Goal: Check status: Check status

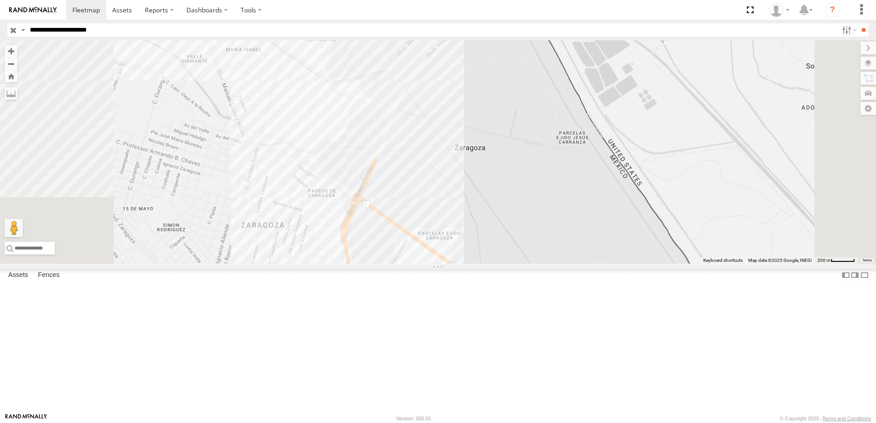
drag, startPoint x: 568, startPoint y: 96, endPoint x: 577, endPoint y: 155, distance: 60.2
click at [577, 153] on div "338" at bounding box center [438, 151] width 876 height 223
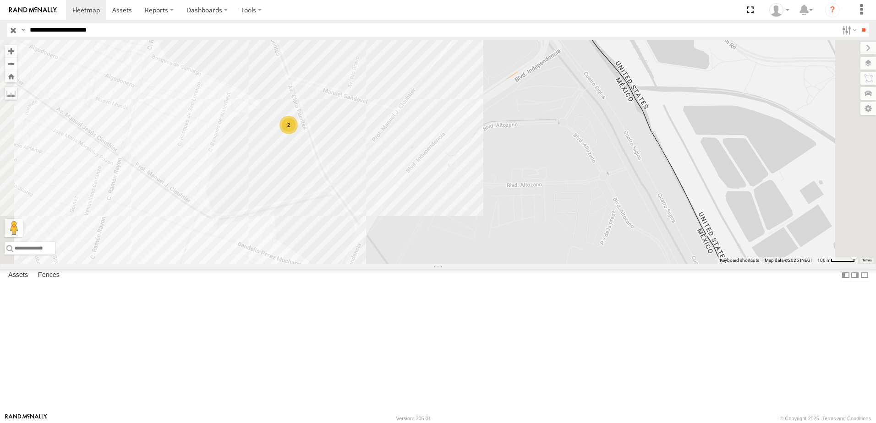
drag, startPoint x: 518, startPoint y: 185, endPoint x: 513, endPoint y: 218, distance: 32.4
click at [517, 202] on div "338 2" at bounding box center [438, 151] width 876 height 223
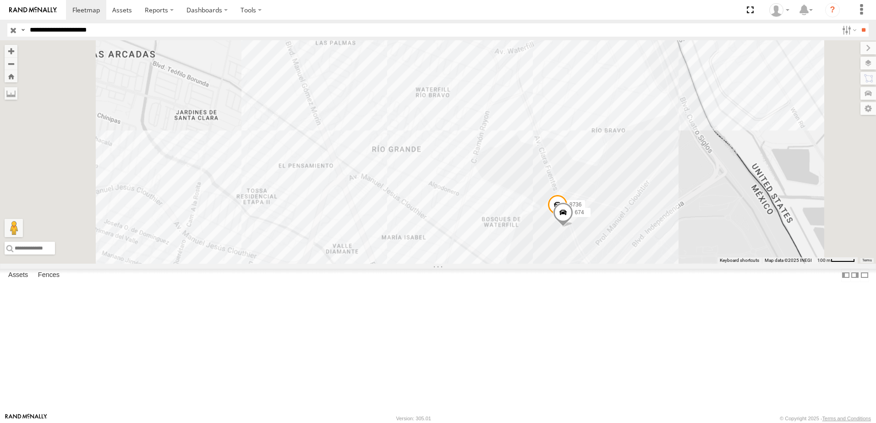
drag, startPoint x: 728, startPoint y: 332, endPoint x: 728, endPoint y: 280, distance: 52.7
click at [728, 264] on div "338 8736 674" at bounding box center [438, 151] width 876 height 223
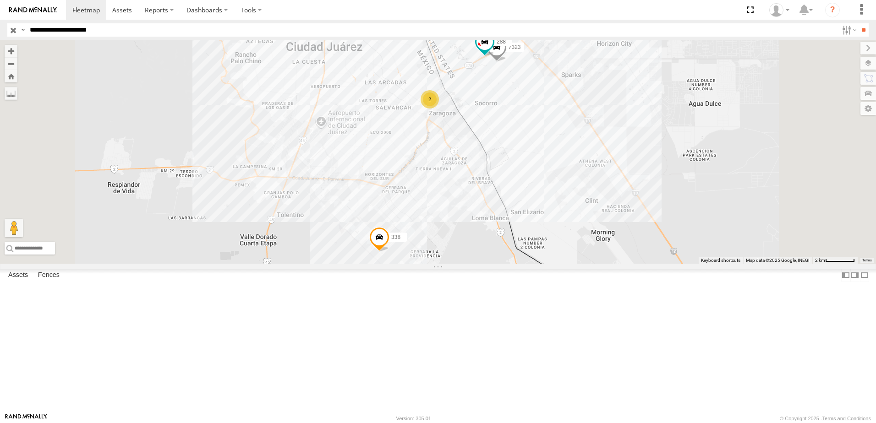
click at [0, 0] on div "BASE 7" at bounding box center [0, 0] width 0 height 0
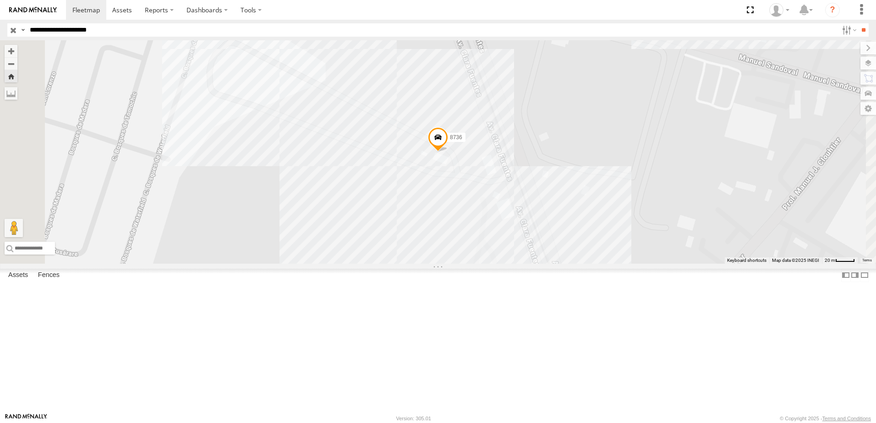
click at [137, 27] on input "**********" at bounding box center [432, 29] width 812 height 13
click at [858, 23] on input "**" at bounding box center [863, 29] width 11 height 13
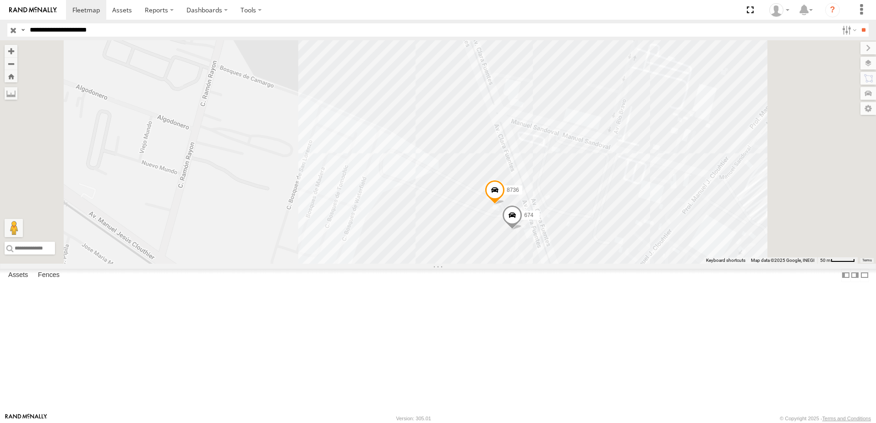
click at [189, 32] on input "**********" at bounding box center [432, 29] width 812 height 13
click at [858, 23] on input "**" at bounding box center [863, 29] width 11 height 13
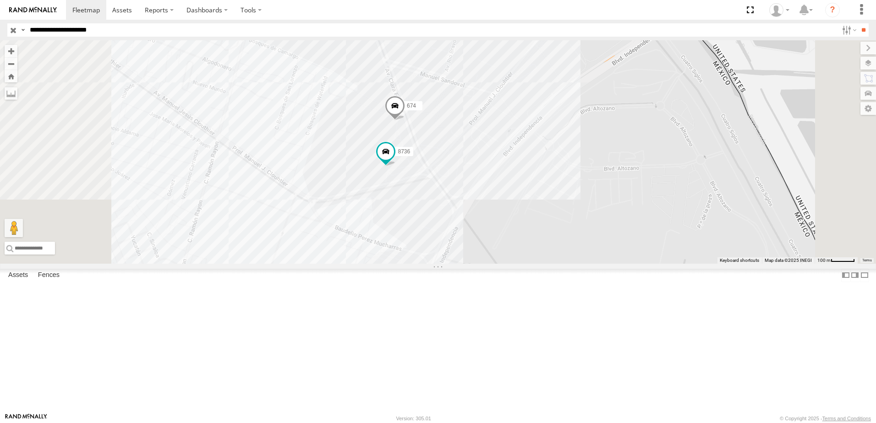
click at [559, 264] on div "7323 288 338 8736 674" at bounding box center [438, 151] width 876 height 223
drag, startPoint x: 558, startPoint y: 354, endPoint x: 562, endPoint y: 320, distance: 34.6
click at [562, 264] on div "7323 288 338 8736 674" at bounding box center [438, 151] width 876 height 223
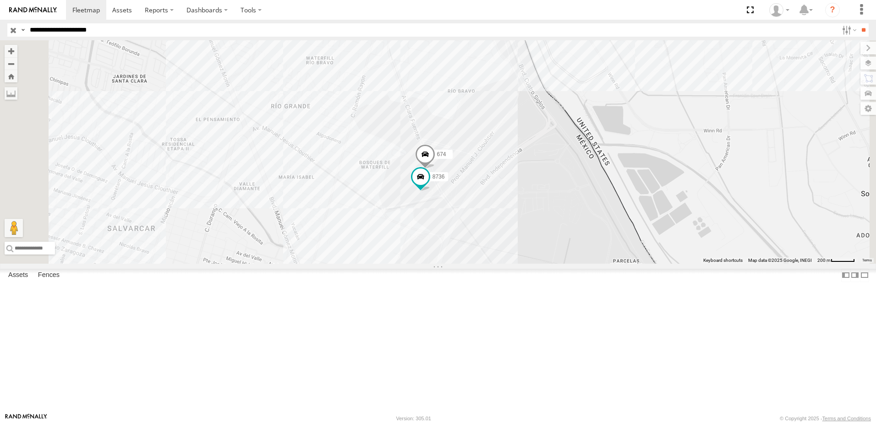
drag, startPoint x: 564, startPoint y: 315, endPoint x: 569, endPoint y: 289, distance: 26.7
click at [568, 264] on div "7323 288 338 8736 674" at bounding box center [438, 151] width 876 height 223
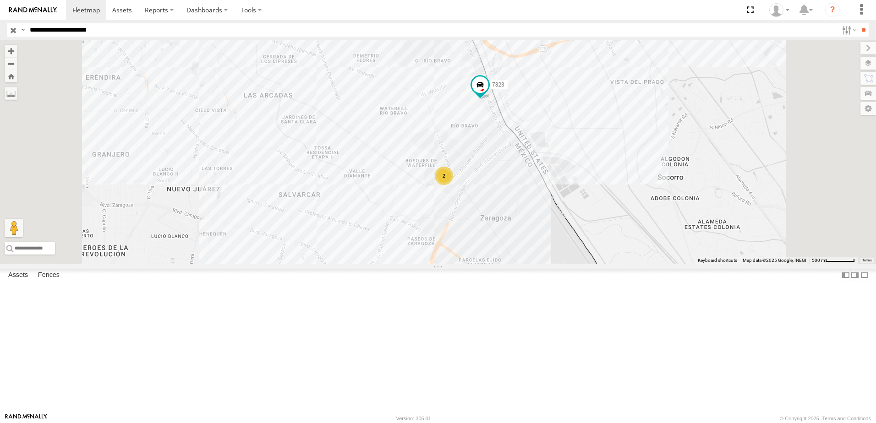
drag, startPoint x: 574, startPoint y: 293, endPoint x: 589, endPoint y: 257, distance: 38.4
click at [578, 264] on div "7323 288 338 2" at bounding box center [438, 151] width 876 height 223
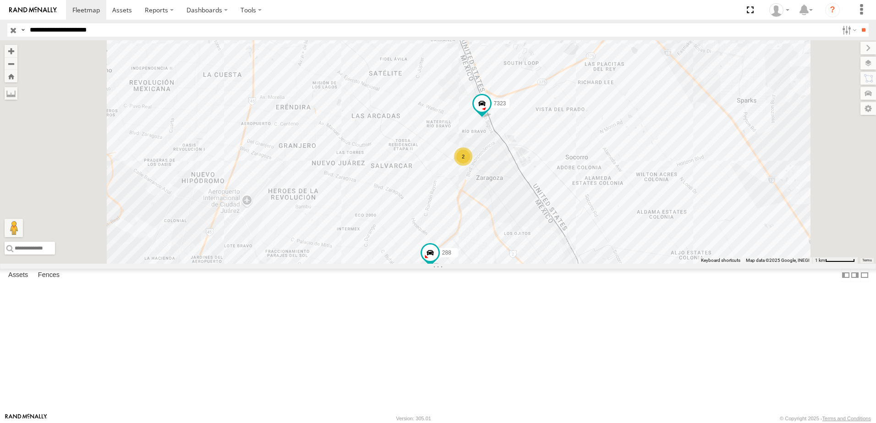
drag, startPoint x: 584, startPoint y: 305, endPoint x: 584, endPoint y: 299, distance: 6.9
click at [584, 264] on div "7323 288 338 2" at bounding box center [438, 151] width 876 height 223
drag, startPoint x: 534, startPoint y: 367, endPoint x: 551, endPoint y: 279, distance: 89.0
click at [544, 264] on div "7323 288 338 2" at bounding box center [438, 151] width 876 height 223
